Goal: Task Accomplishment & Management: Manage account settings

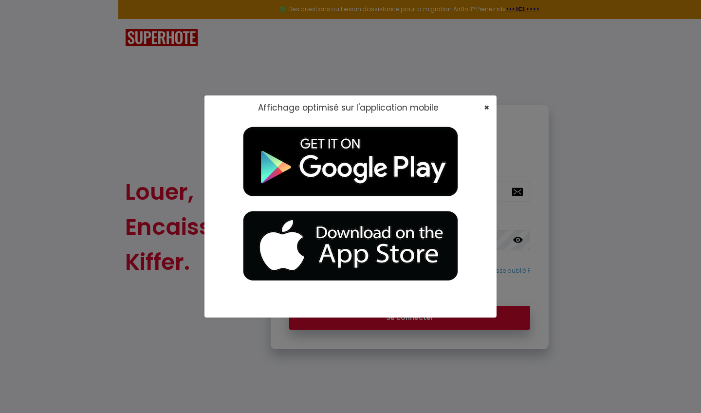
click at [487, 106] on span "×" at bounding box center [486, 107] width 5 height 12
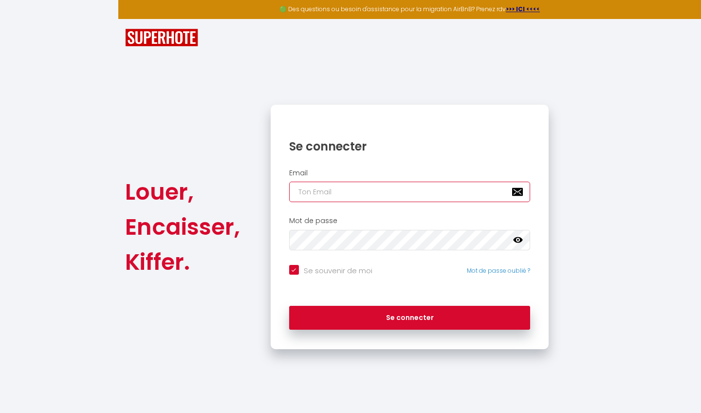
click at [381, 191] on input "email" at bounding box center [410, 192] width 242 height 20
type input "[EMAIL_ADDRESS][DOMAIN_NAME]"
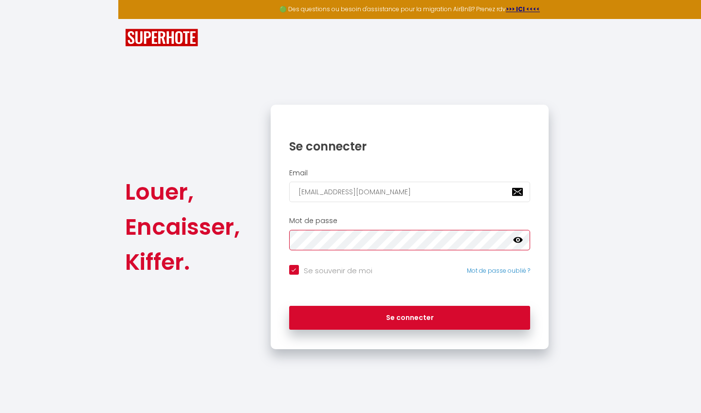
click at [409, 316] on button "Se connecter" at bounding box center [410, 318] width 242 height 24
checkbox input "true"
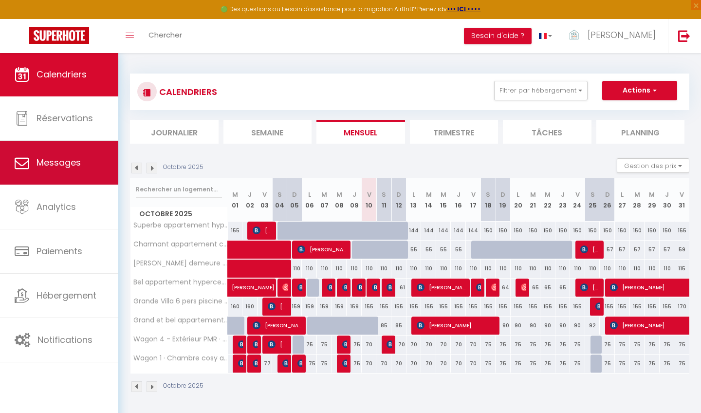
click at [46, 167] on span "Messages" at bounding box center [59, 162] width 44 height 12
select select "message"
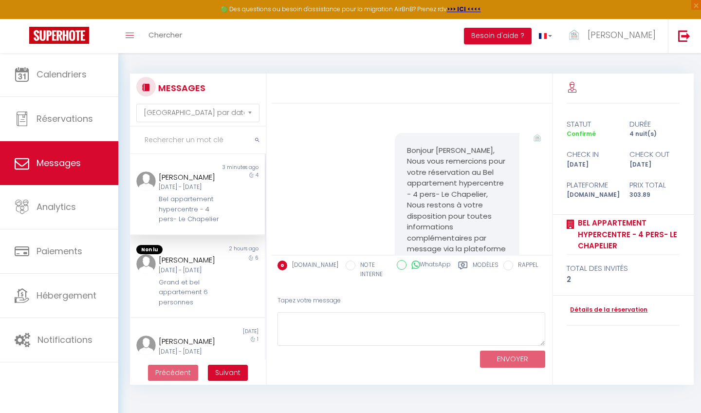
scroll to position [1158, 0]
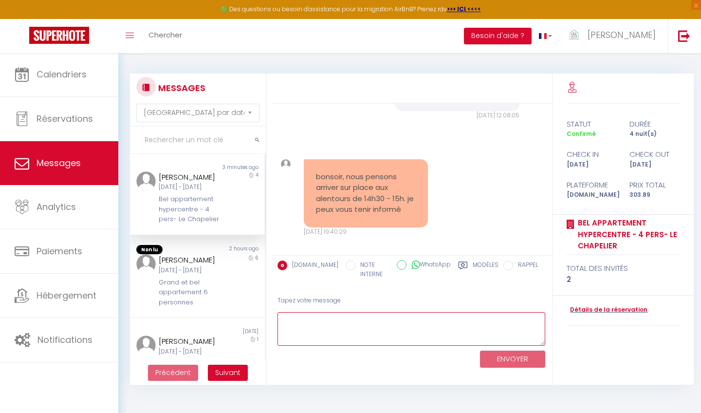
click at [348, 326] on textarea at bounding box center [412, 329] width 268 height 34
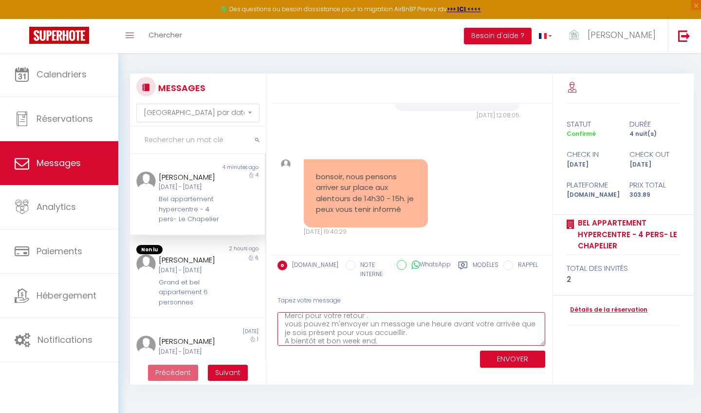
scroll to position [21, 0]
type textarea "Bonsoir, Merci pour votre retour . vous pouvez m'envoyer un message une heure a…"
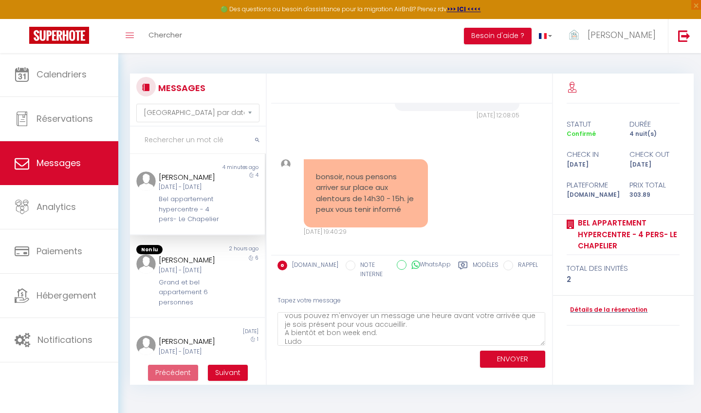
click at [513, 357] on button "ENVOYER" at bounding box center [512, 359] width 65 height 17
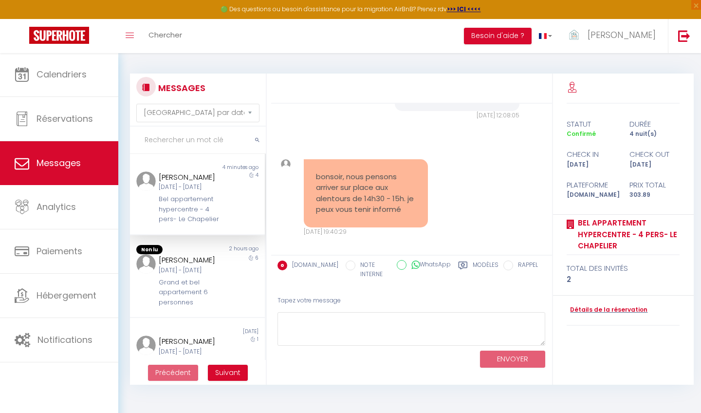
scroll to position [1326, 0]
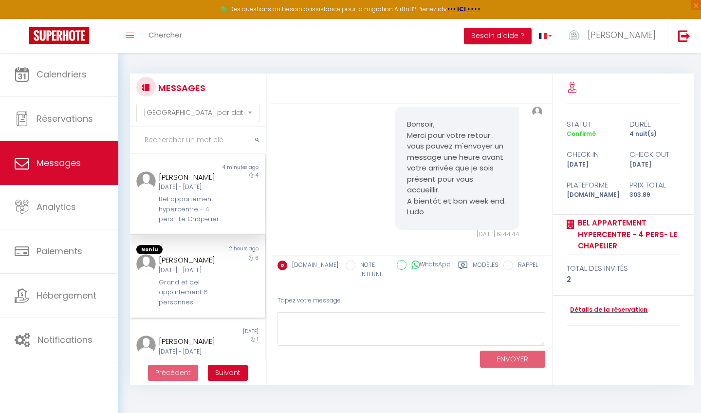
click at [190, 302] on div "Grand et bel appartement 6 personnes" at bounding box center [192, 293] width 66 height 30
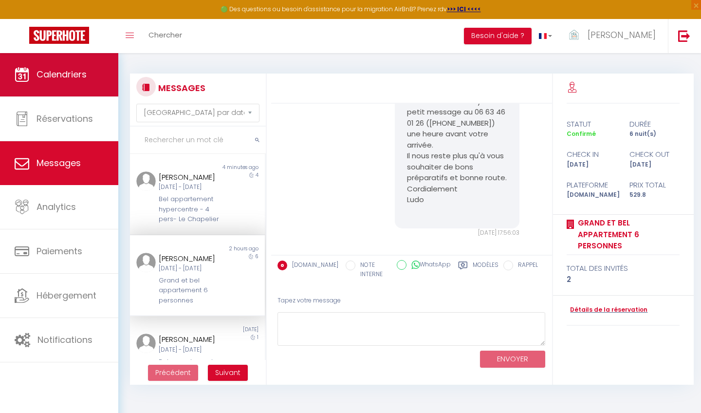
click at [70, 78] on span "Calendriers" at bounding box center [62, 74] width 50 height 12
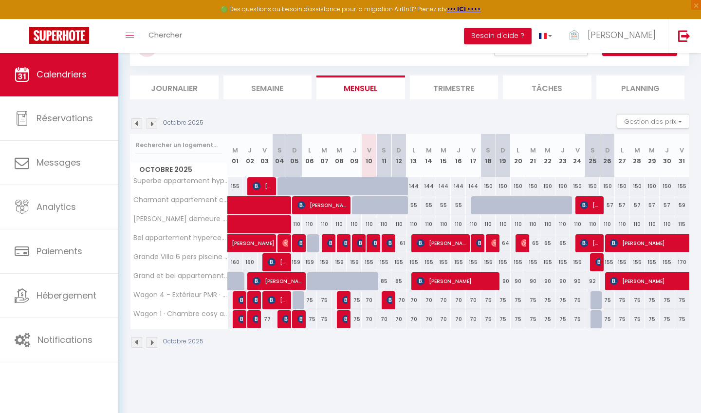
scroll to position [42, 0]
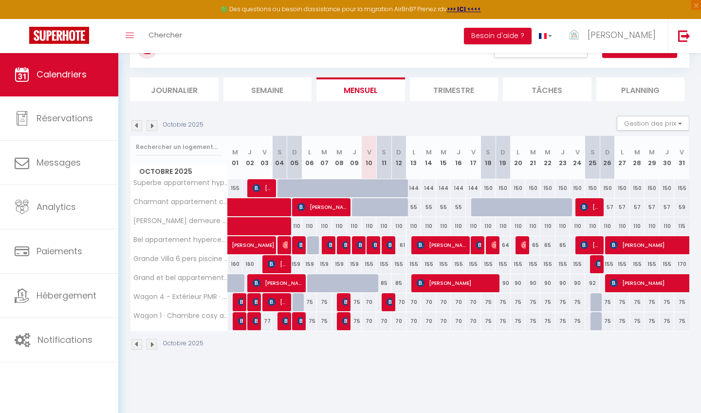
click at [508, 283] on div "90" at bounding box center [503, 283] width 15 height 18
type input "90"
type input "Dim 19 Octobre 2025"
type input "Lun 20 Octobre 2025"
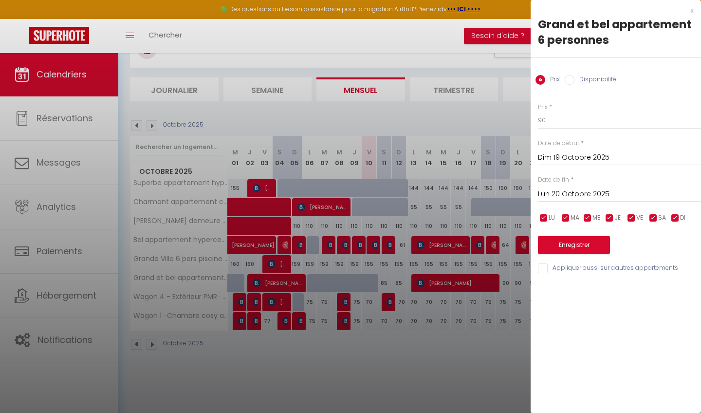
click at [600, 193] on input "Lun 20 Octobre 2025" at bounding box center [619, 194] width 163 height 13
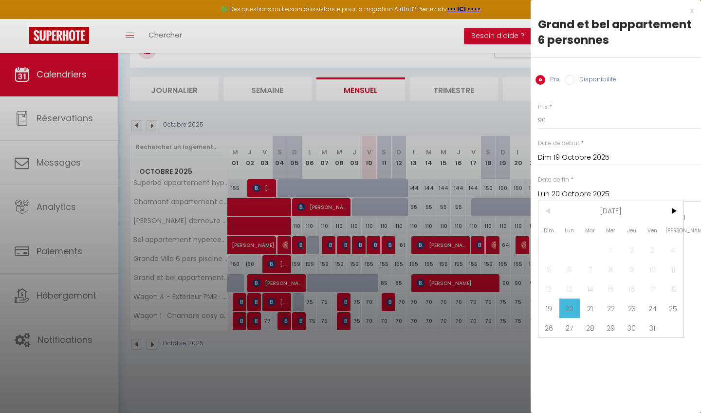
click at [474, 382] on div at bounding box center [350, 206] width 701 height 413
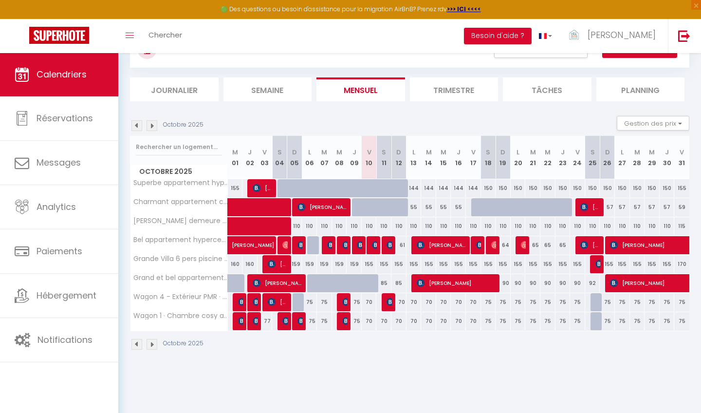
click at [506, 282] on div "90" at bounding box center [503, 283] width 15 height 18
type input "90"
type input "Dim 19 Octobre 2025"
type input "Lun 20 Octobre 2025"
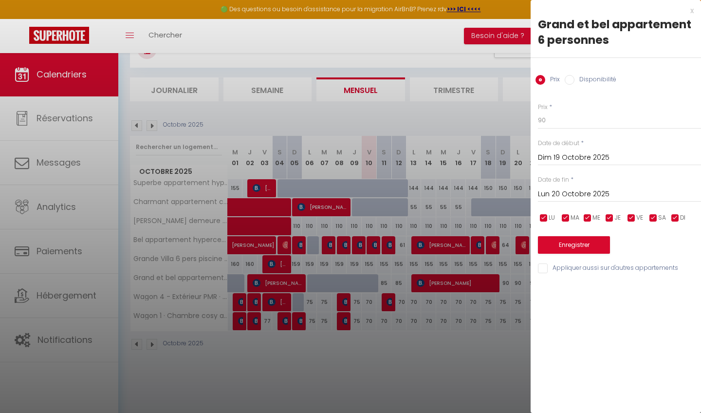
click at [506, 282] on div at bounding box center [350, 206] width 701 height 413
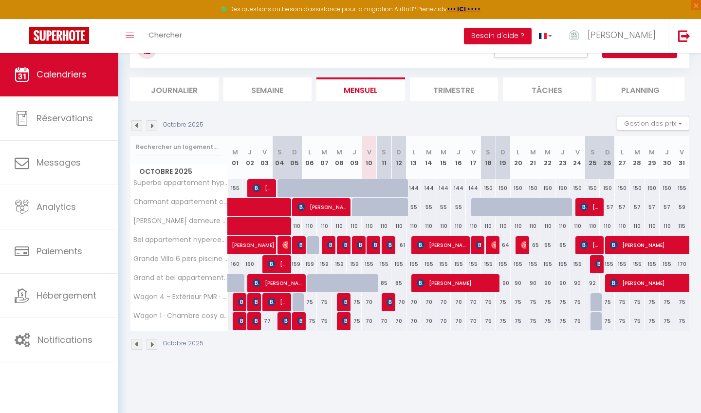
click at [506, 282] on div "90" at bounding box center [503, 283] width 15 height 18
type input "90"
type input "Dim 19 Octobre 2025"
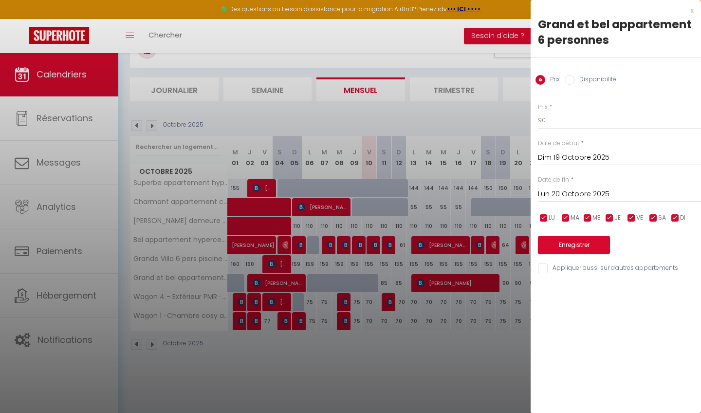
click at [592, 196] on input "Lun 20 Octobre 2025" at bounding box center [619, 194] width 163 height 13
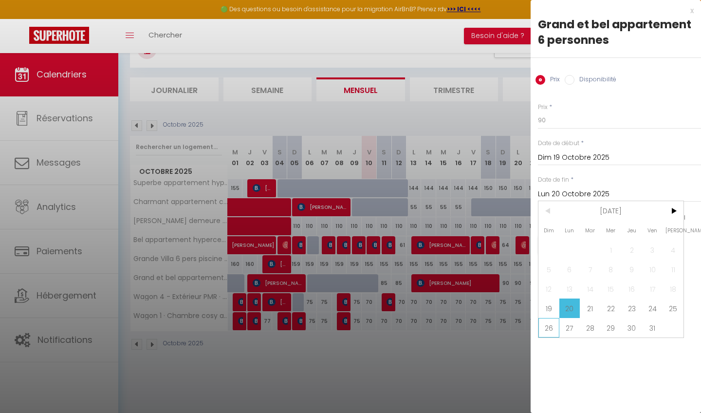
click at [547, 329] on span "26" at bounding box center [549, 327] width 21 height 19
type input "Dim 26 Octobre 2025"
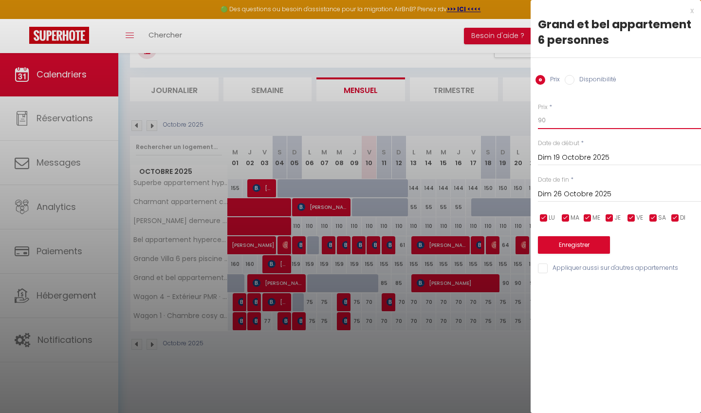
drag, startPoint x: 560, startPoint y: 122, endPoint x: 524, endPoint y: 120, distance: 36.1
click at [524, 120] on body "🟢 Des questions ou besoin d'assistance pour la migration AirBnB? Prenez rdv >>>…" at bounding box center [350, 216] width 701 height 413
type input "85"
click at [561, 243] on button "Enregistrer" at bounding box center [574, 245] width 72 height 18
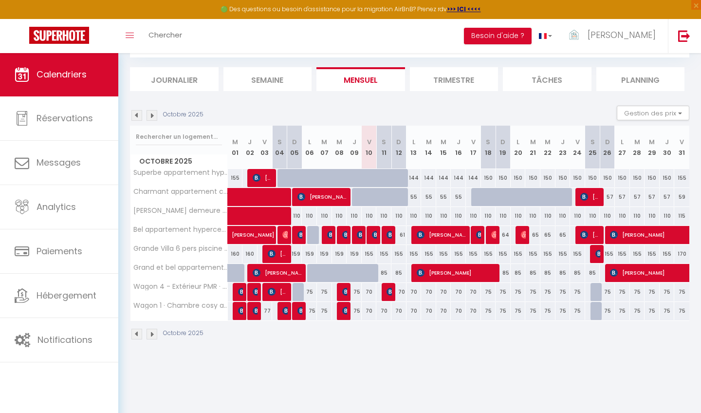
scroll to position [53, 0]
click at [478, 199] on div at bounding box center [478, 197] width 15 height 19
type input "56"
type input "Ven 17 Octobre 2025"
type input "Sam 18 Octobre 2025"
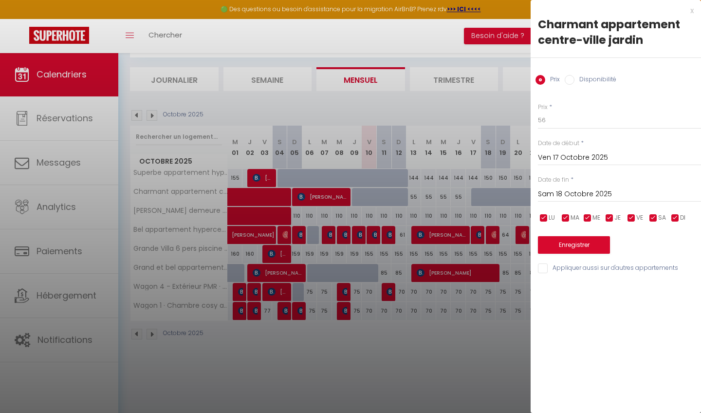
click at [478, 199] on div at bounding box center [350, 206] width 701 height 413
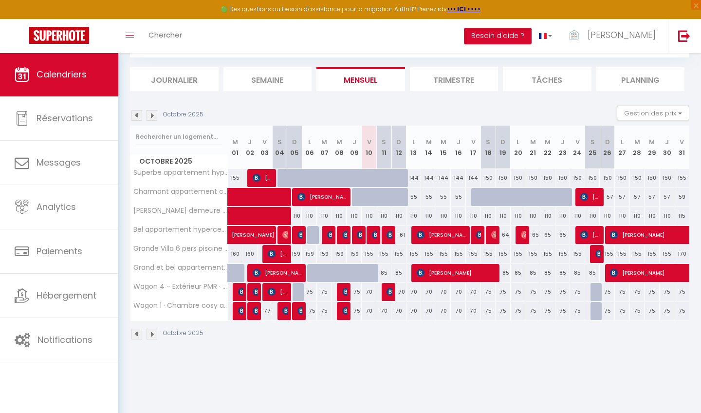
click at [156, 114] on img at bounding box center [152, 115] width 11 height 11
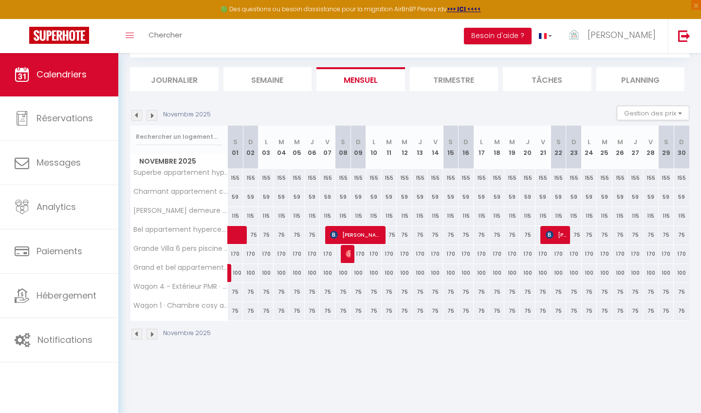
click at [139, 112] on img at bounding box center [136, 115] width 11 height 11
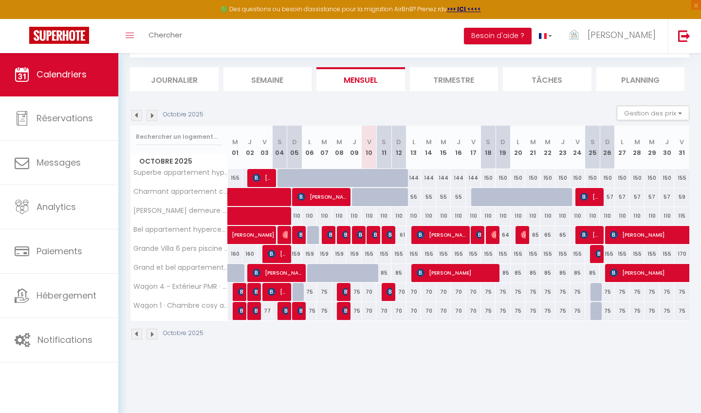
click at [135, 116] on img at bounding box center [136, 115] width 11 height 11
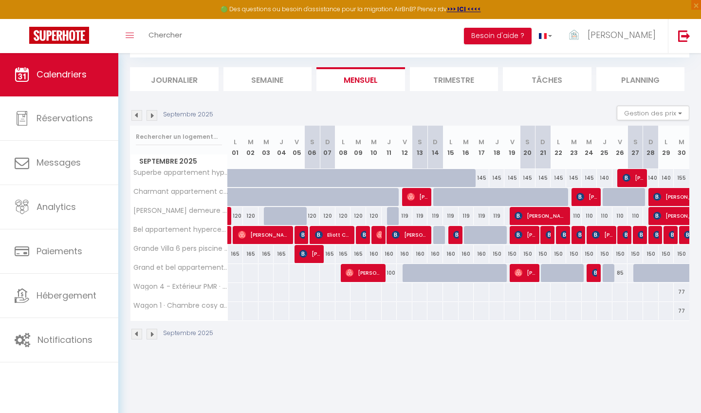
click at [135, 116] on img at bounding box center [136, 115] width 11 height 11
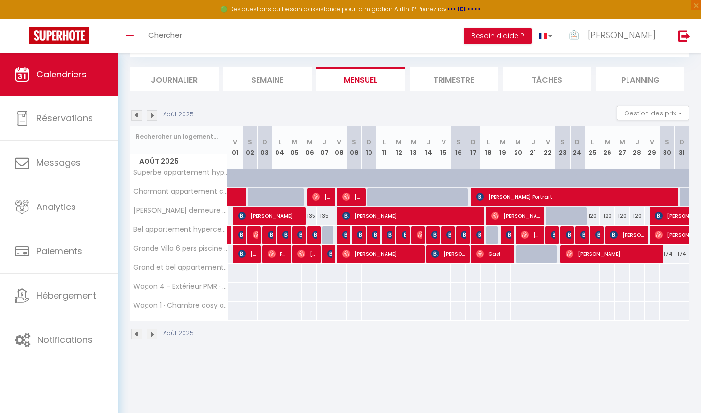
click at [136, 116] on img at bounding box center [136, 115] width 11 height 11
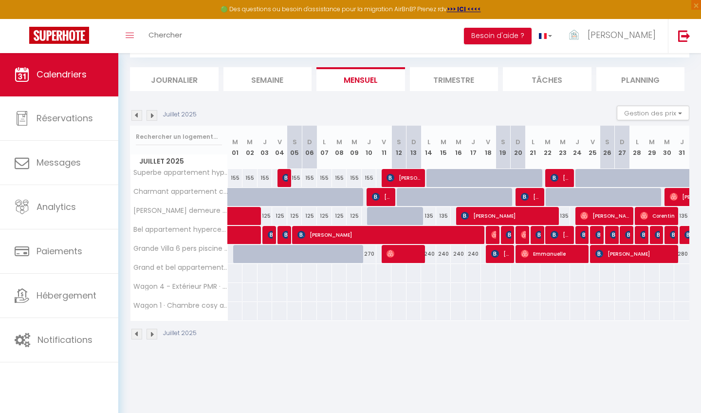
click at [152, 115] on img at bounding box center [152, 115] width 11 height 11
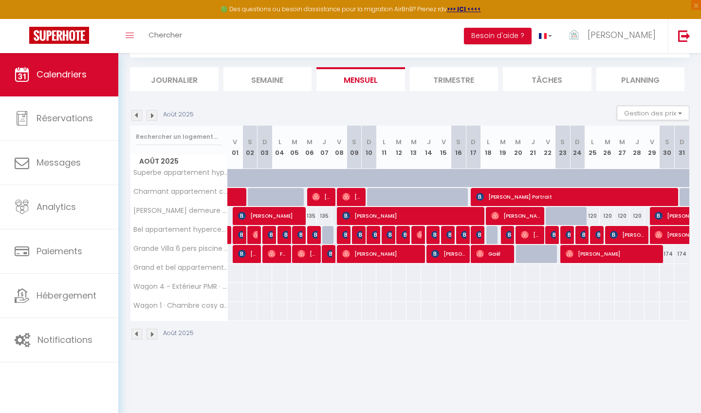
click at [153, 116] on img at bounding box center [152, 115] width 11 height 11
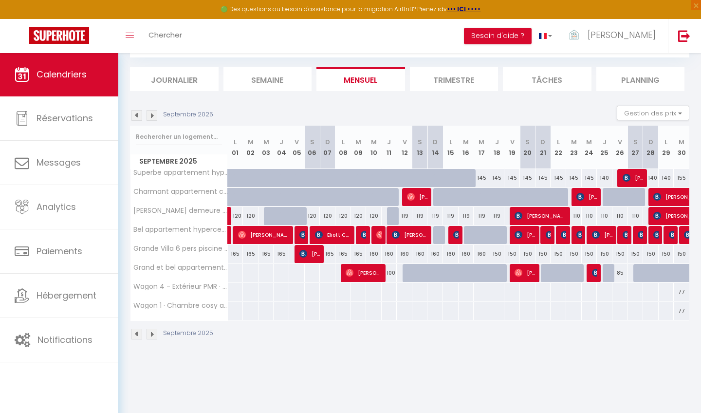
click at [153, 116] on img at bounding box center [152, 115] width 11 height 11
